Goal: Check status: Check status

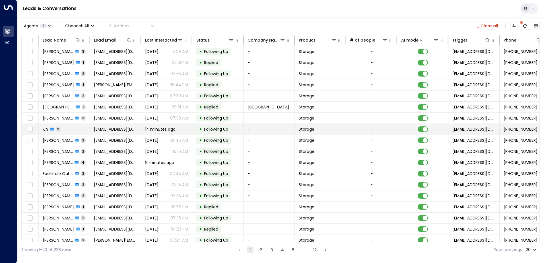
click at [225, 128] on span "Following Up" at bounding box center [216, 129] width 24 height 6
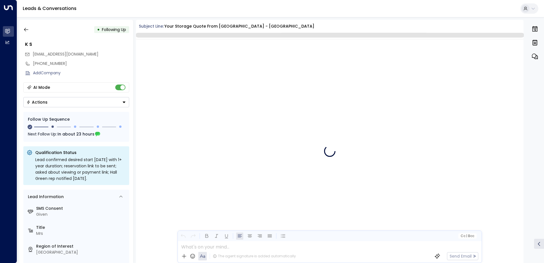
scroll to position [449, 0]
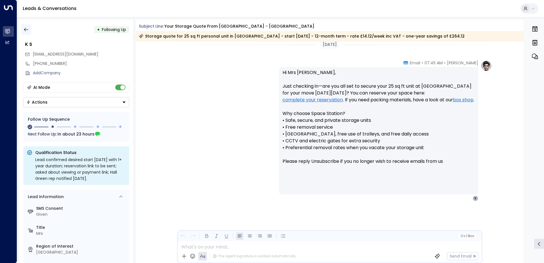
click at [27, 31] on icon "button" at bounding box center [26, 30] width 6 height 6
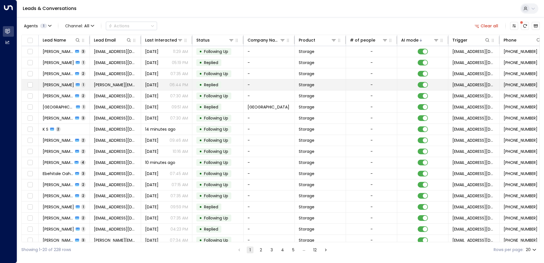
click at [220, 83] on span "Replied" at bounding box center [211, 85] width 18 height 6
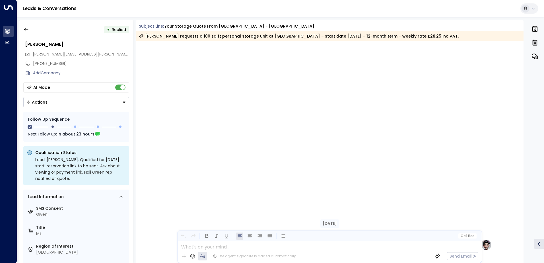
scroll to position [499, 0]
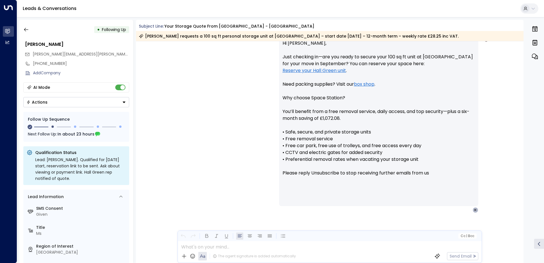
drag, startPoint x: 25, startPoint y: 29, endPoint x: 86, endPoint y: 1, distance: 67.5
click at [25, 29] on icon "button" at bounding box center [26, 30] width 6 height 6
